Goal: Go to known website: Go to known website

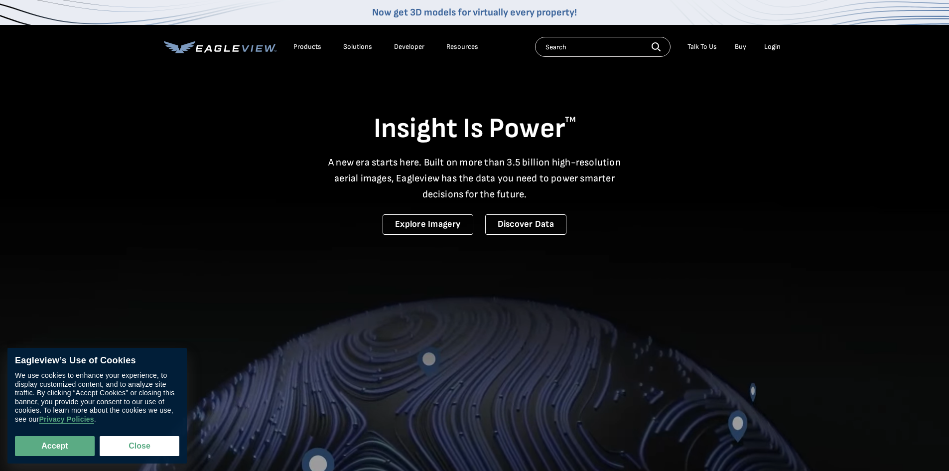
click at [770, 45] on div "Login" at bounding box center [772, 46] width 16 height 9
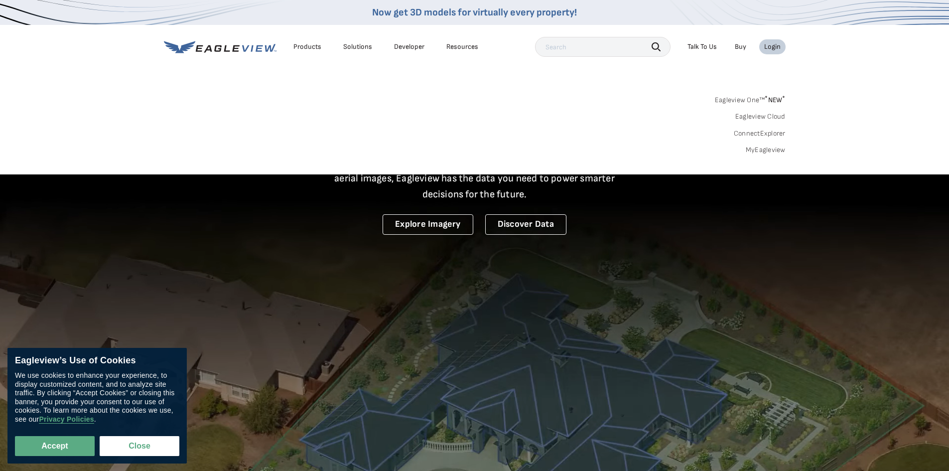
click at [768, 46] on div "Login" at bounding box center [772, 46] width 16 height 9
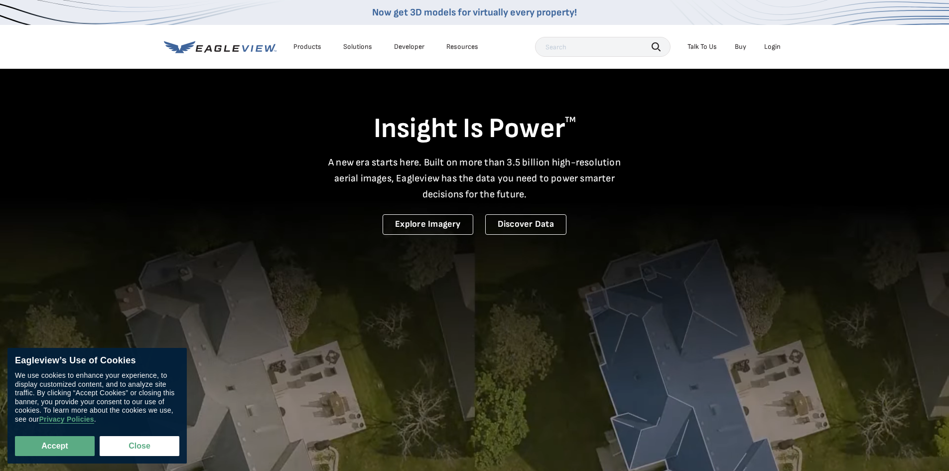
click at [769, 49] on div "Login" at bounding box center [772, 46] width 16 height 9
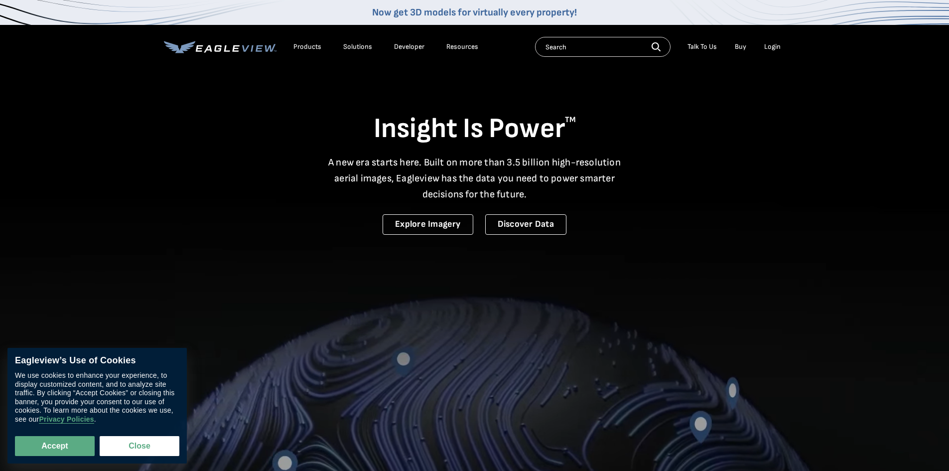
click at [774, 45] on div "Login" at bounding box center [772, 46] width 16 height 9
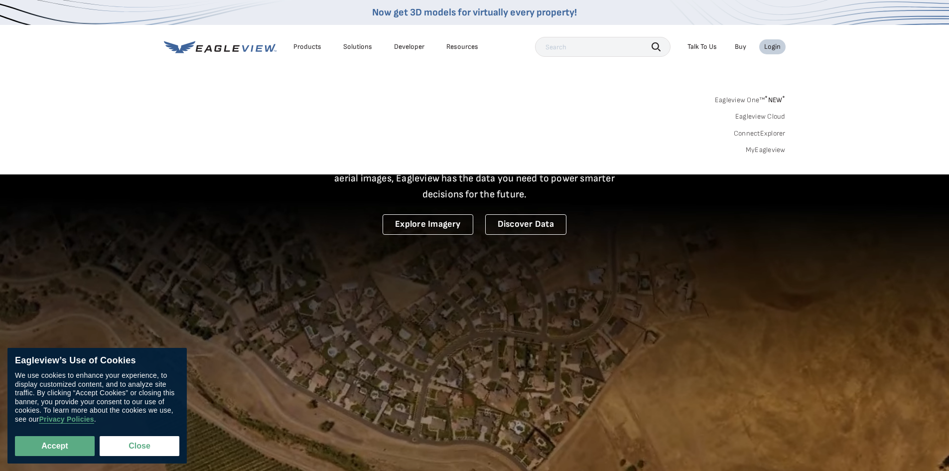
click at [774, 45] on div "Login" at bounding box center [772, 46] width 16 height 9
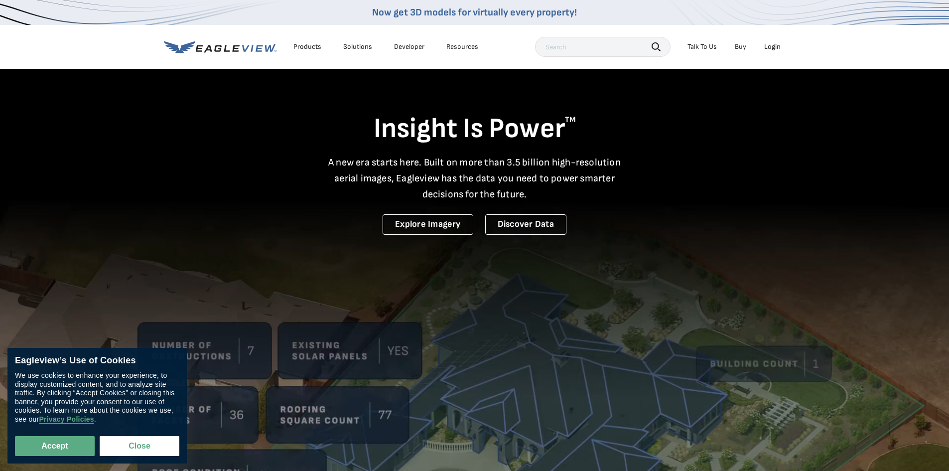
click at [774, 45] on div "Login" at bounding box center [772, 46] width 16 height 9
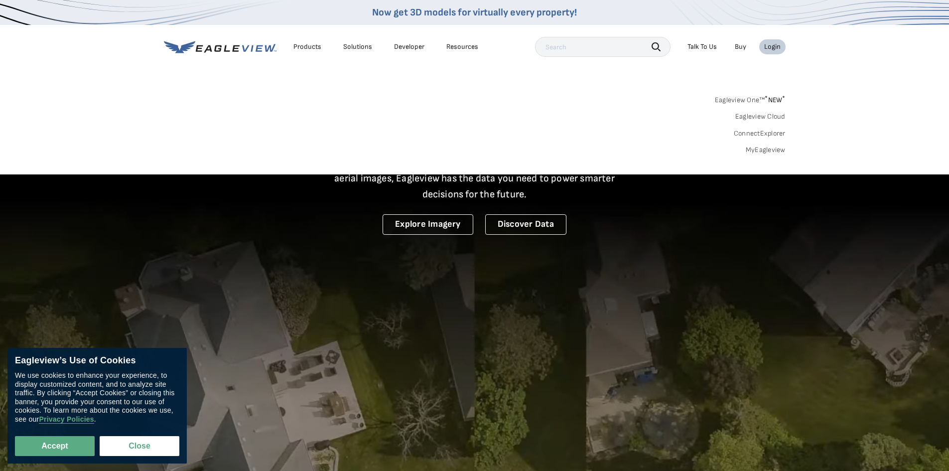
click at [763, 102] on link "Eagleview One™ * NEW *" at bounding box center [750, 98] width 71 height 11
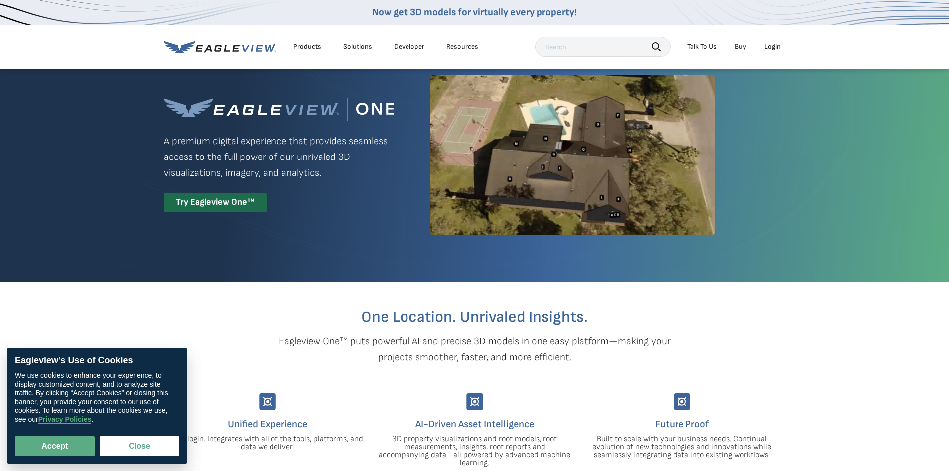
scroll to position [8, 0]
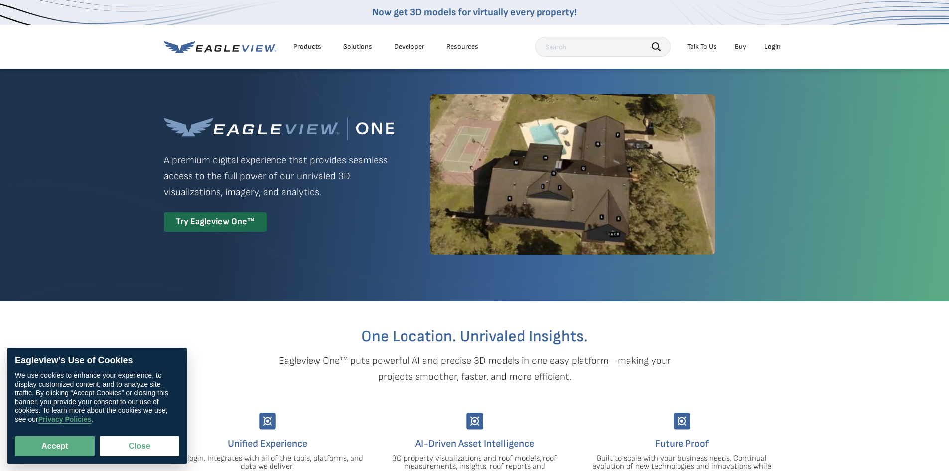
click at [770, 48] on div "Login" at bounding box center [772, 46] width 16 height 9
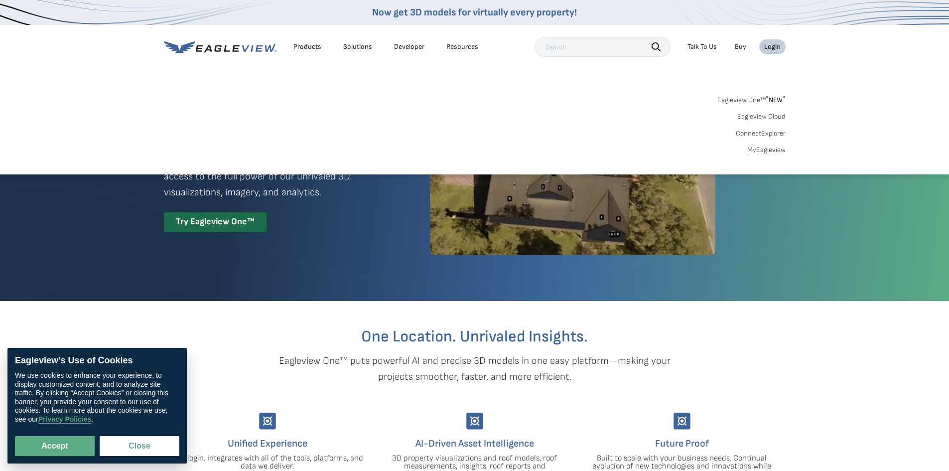
click at [774, 151] on link "MyEagleview" at bounding box center [766, 150] width 38 height 9
